Goal: Task Accomplishment & Management: Manage account settings

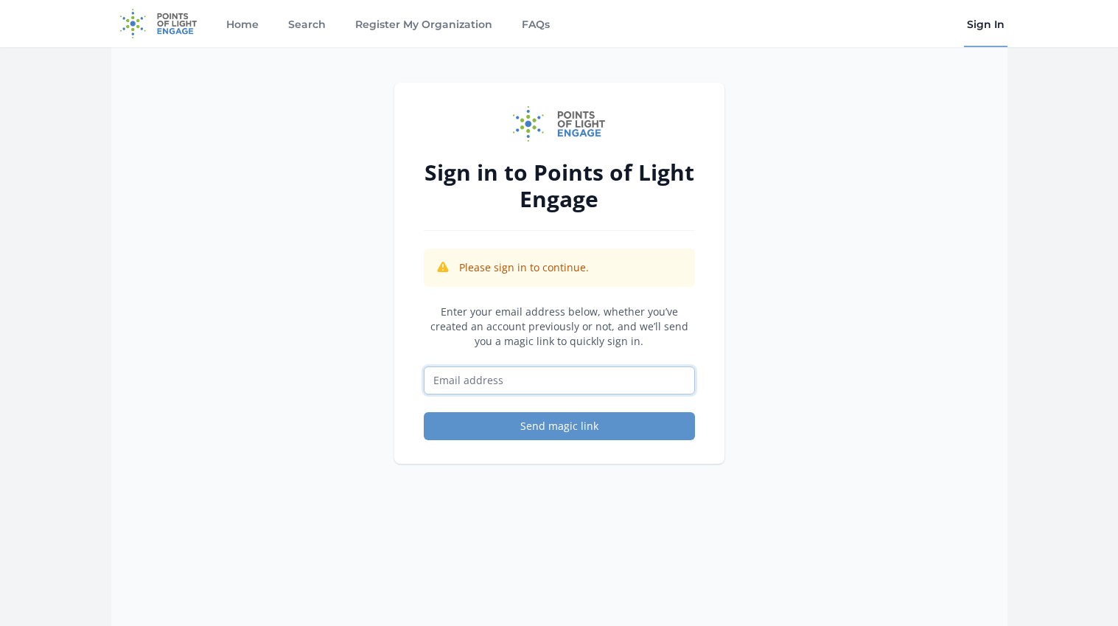
click at [514, 391] on input "Email address" at bounding box center [559, 380] width 271 height 28
type input "[EMAIL_ADDRESS][PERSON_NAME][DOMAIN_NAME]"
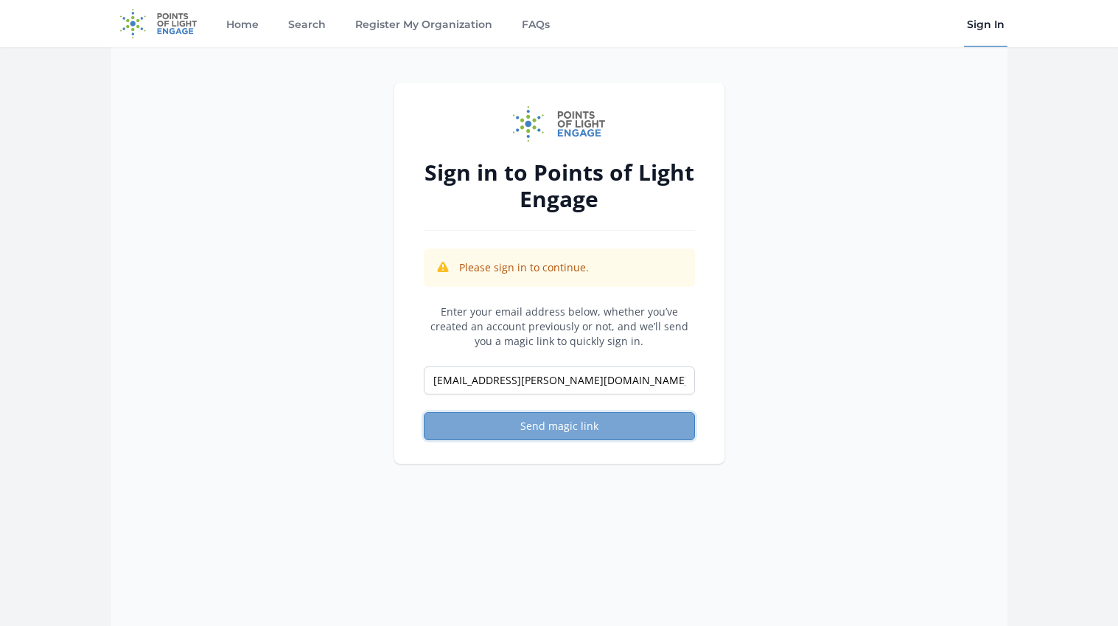
click at [572, 428] on button "Send magic link" at bounding box center [559, 426] width 271 height 28
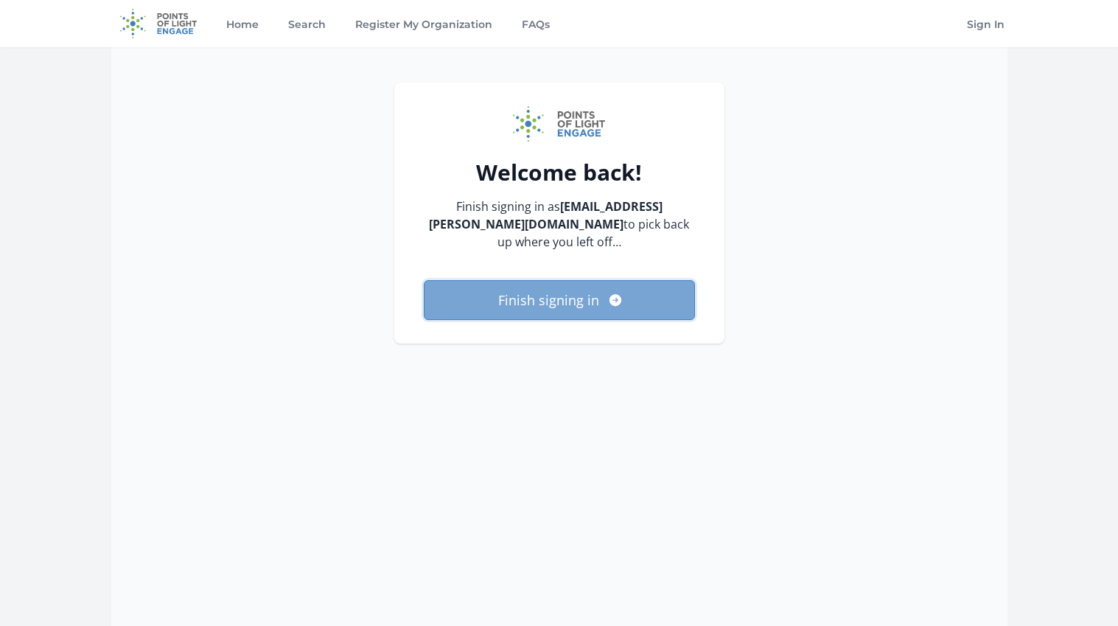
click at [552, 300] on button "Finish signing in" at bounding box center [559, 300] width 271 height 40
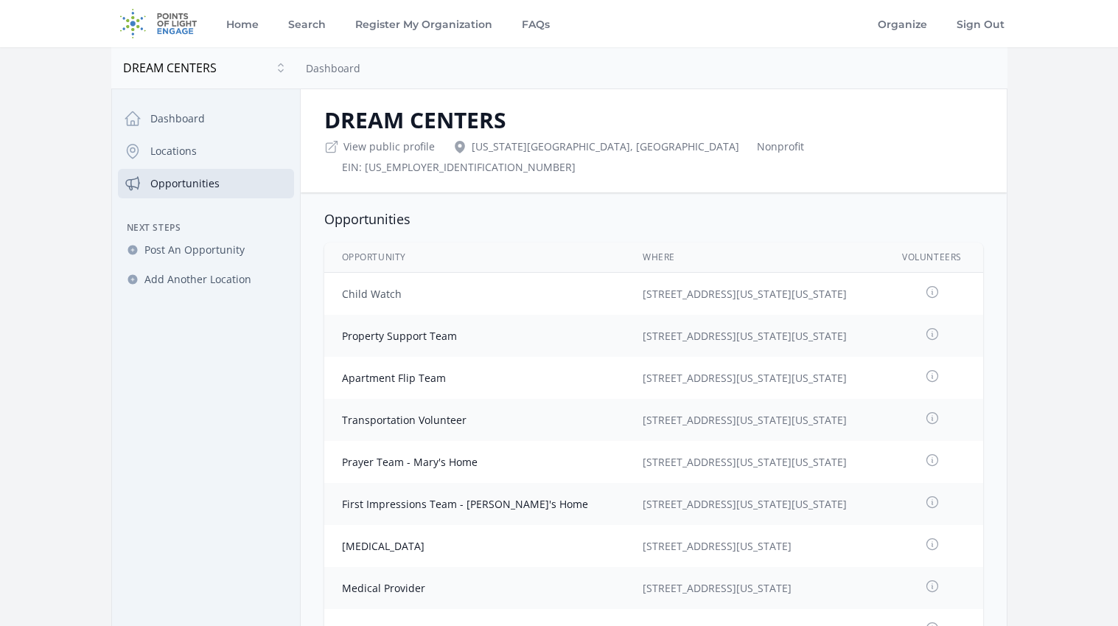
click at [388, 287] on link "Child Watch" at bounding box center [372, 294] width 60 height 14
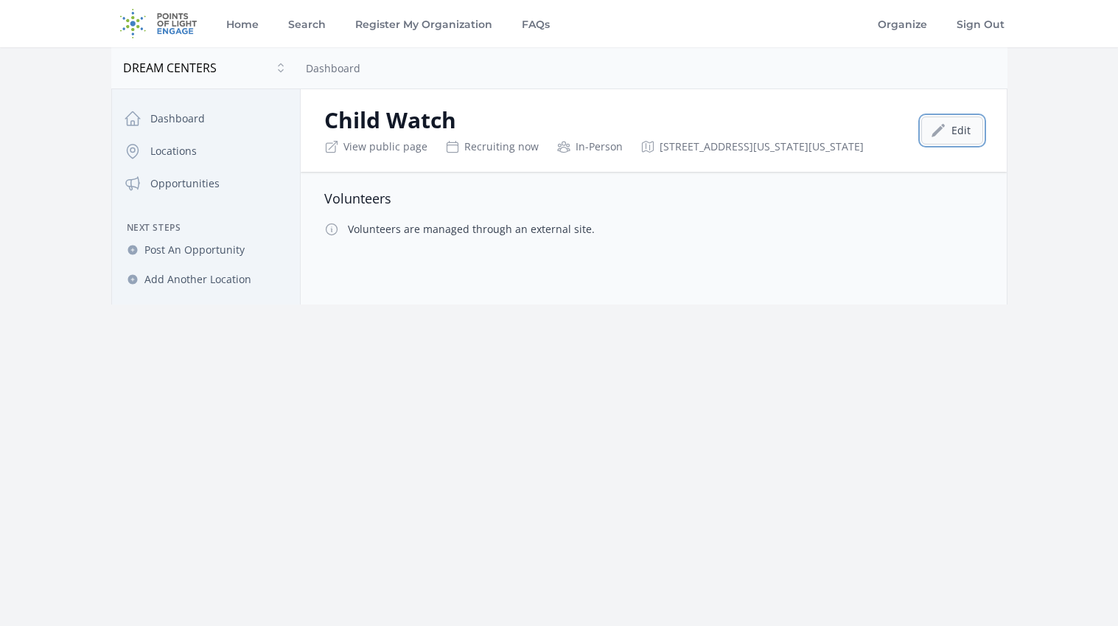
click at [962, 129] on link "Edit" at bounding box center [952, 130] width 62 height 28
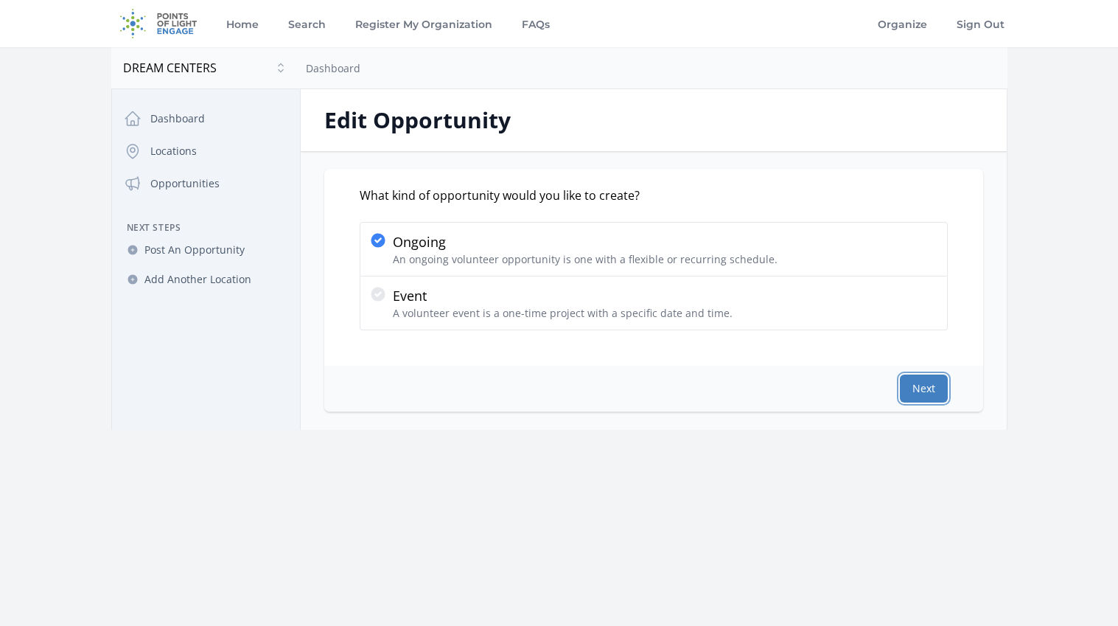
click at [917, 388] on button "Next" at bounding box center [924, 388] width 48 height 28
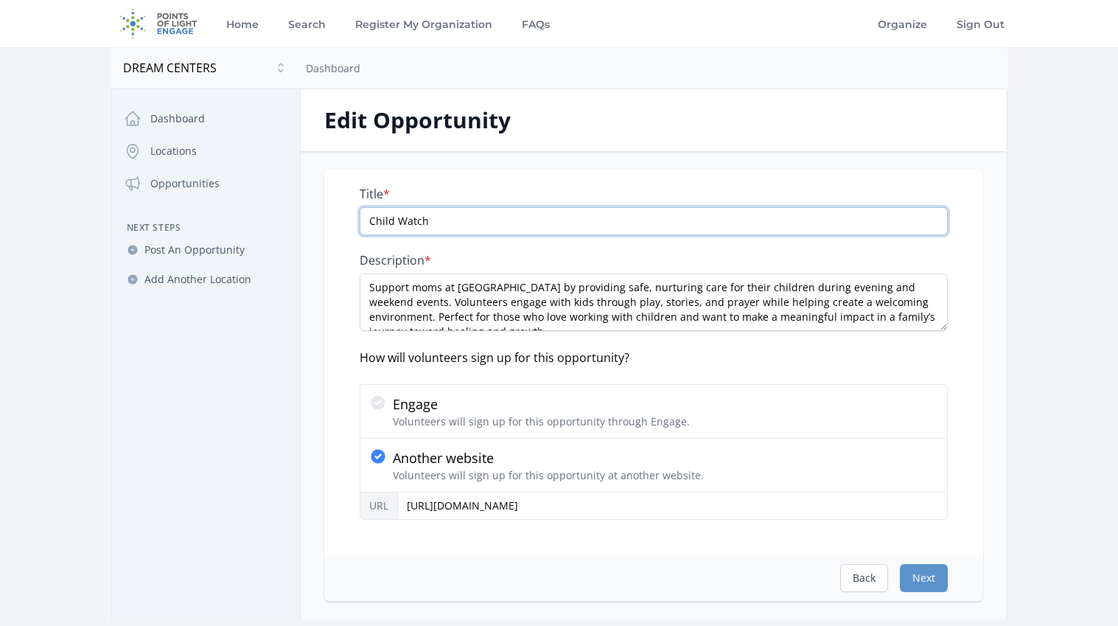
drag, startPoint x: 439, startPoint y: 225, endPoint x: 292, endPoint y: 212, distance: 147.3
click at [292, 212] on div "Close dialog DREAM CENTERS DREAM CENTERS Dashboard Locations Opportunities Next…" at bounding box center [559, 354] width 896 height 530
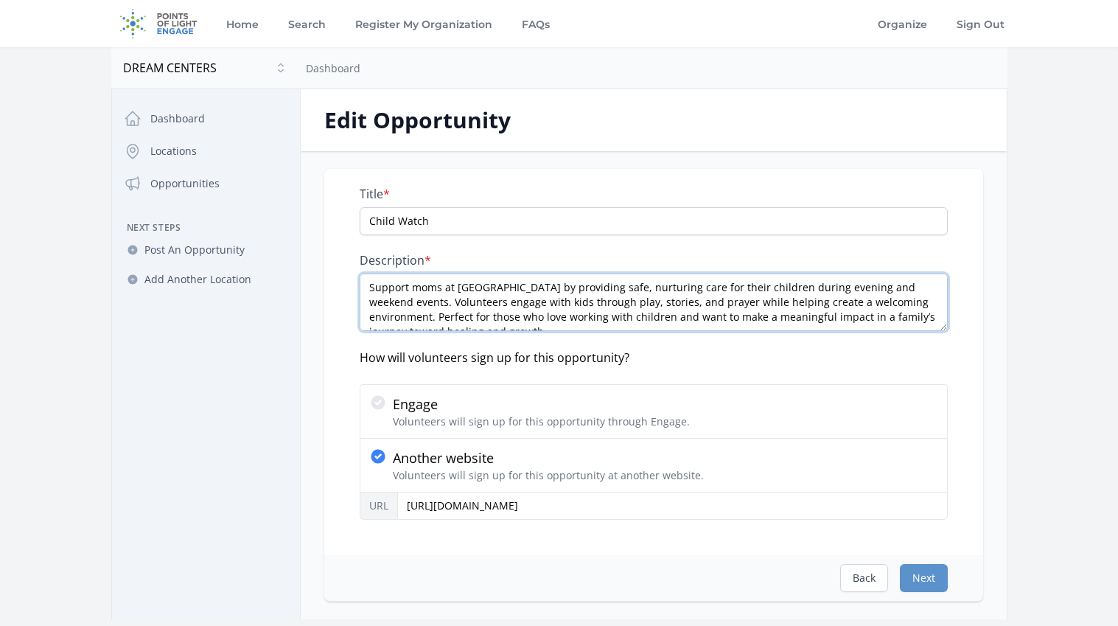
click at [487, 307] on textarea "Support moms at [GEOGRAPHIC_DATA] by providing safe, nurturing care for their c…" at bounding box center [654, 301] width 588 height 57
